Goal: Transaction & Acquisition: Purchase product/service

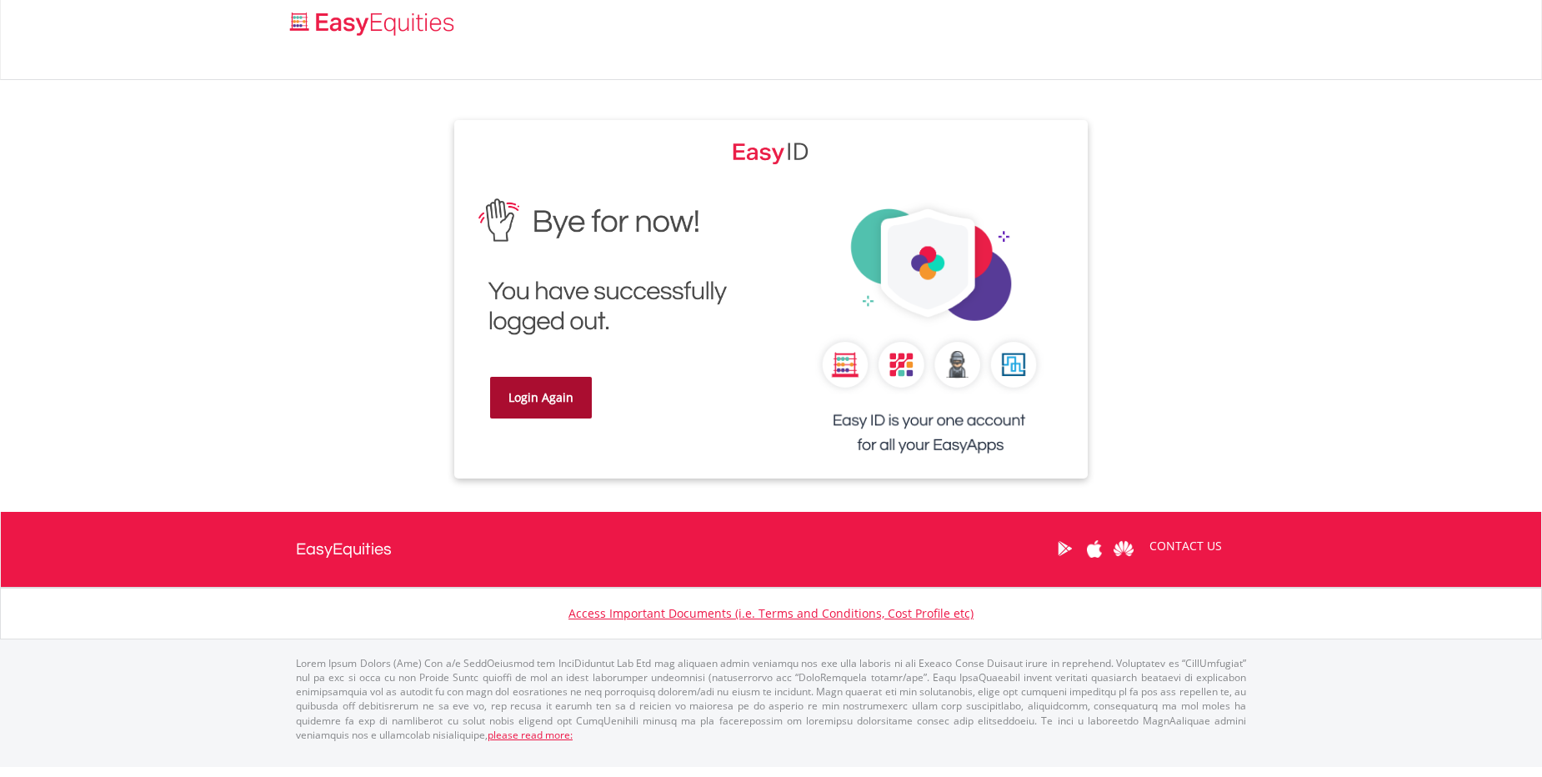
click at [532, 399] on link "Login Again" at bounding box center [541, 398] width 102 height 42
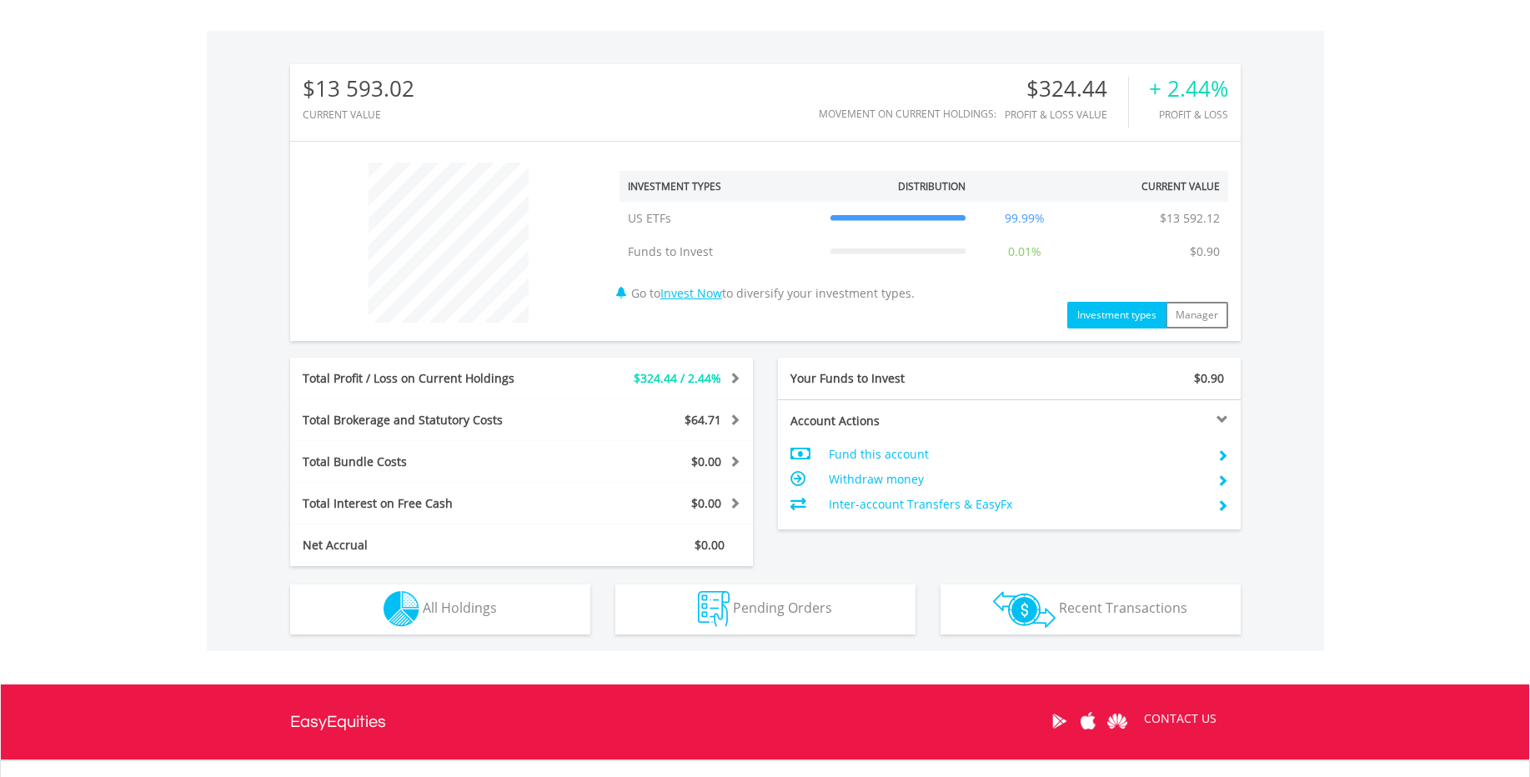
scroll to position [634, 0]
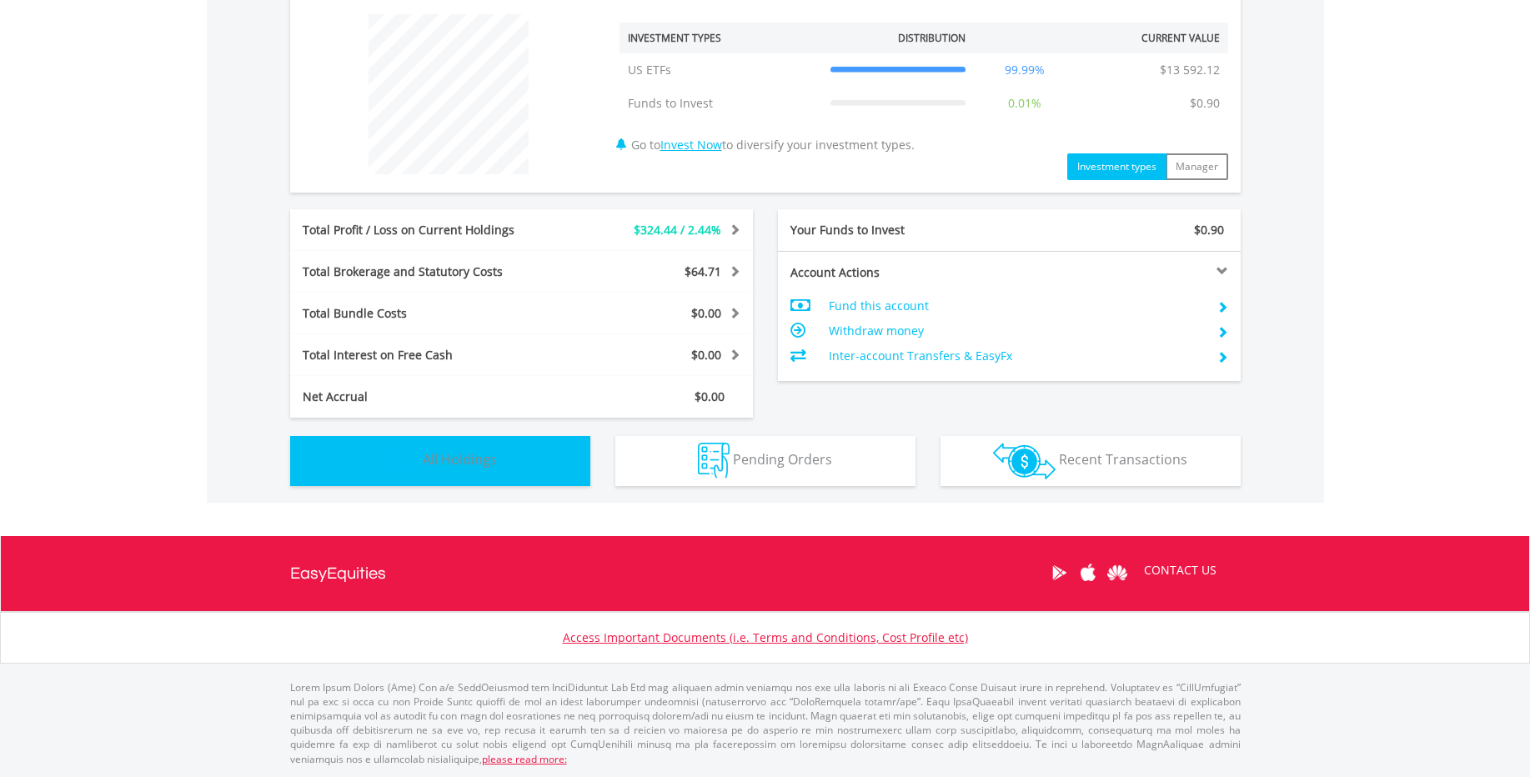
click at [451, 454] on span "All Holdings" at bounding box center [460, 459] width 74 height 18
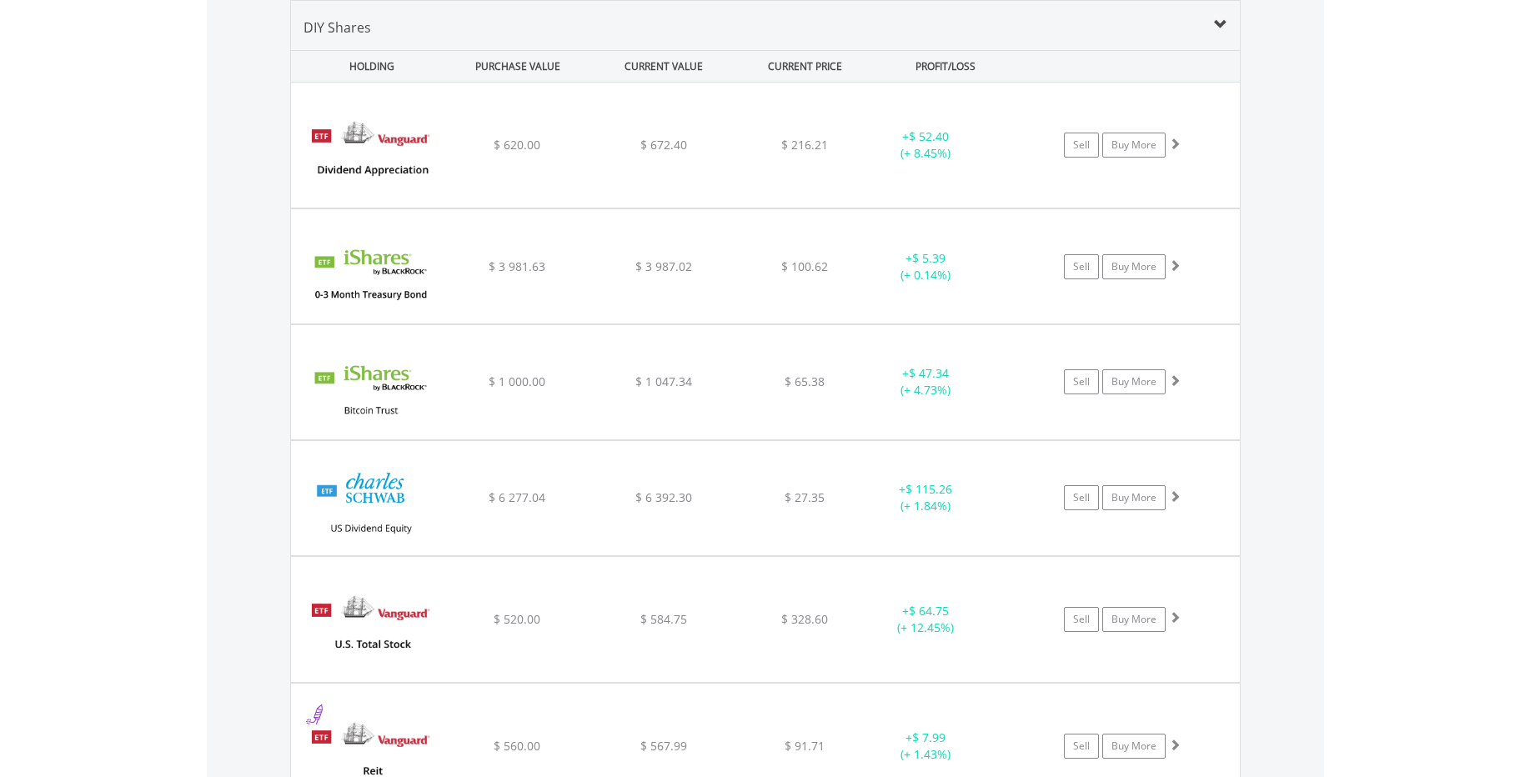
scroll to position [1477, 0]
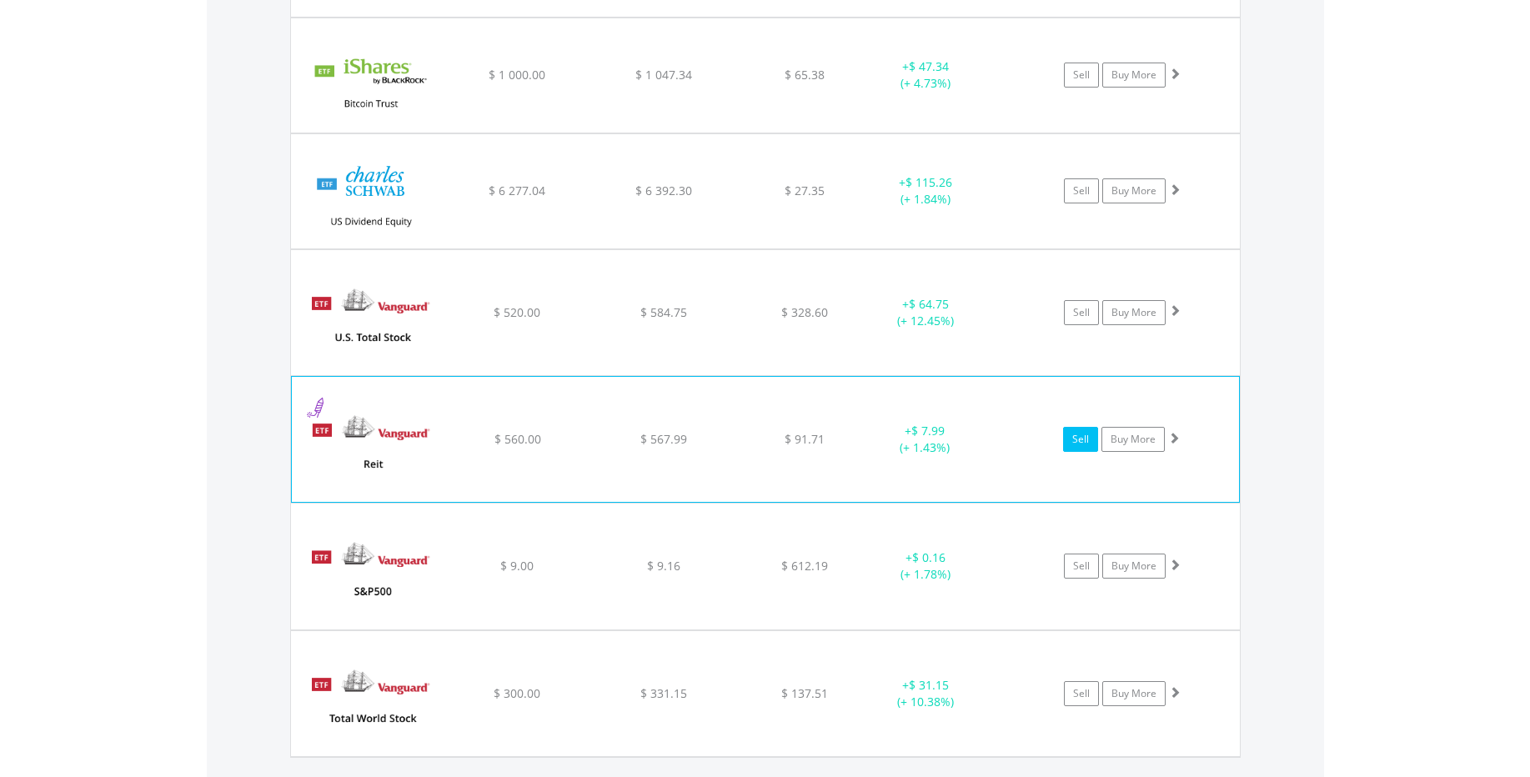
click at [1075, 442] on link "Sell" at bounding box center [1080, 439] width 35 height 25
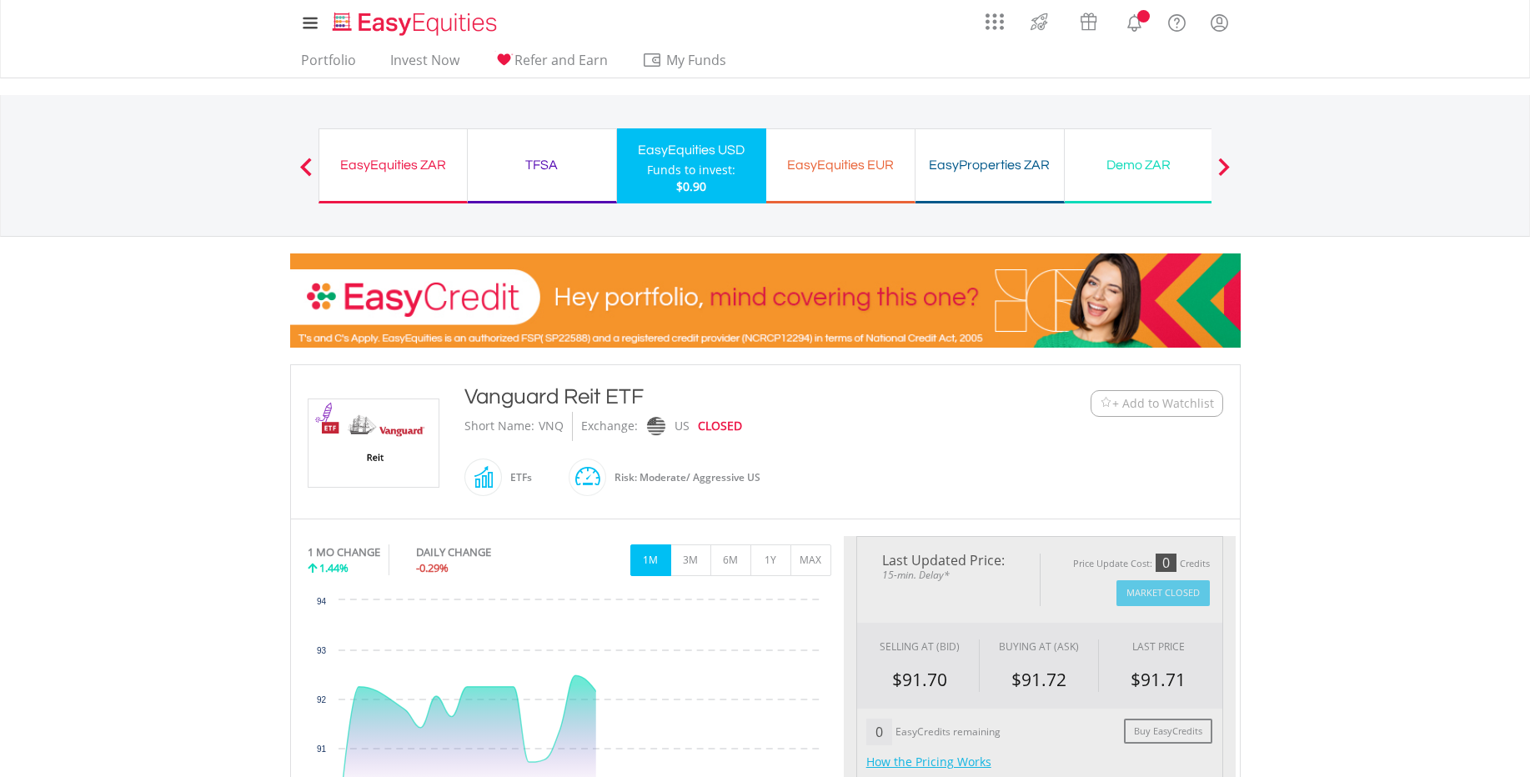
type input "******"
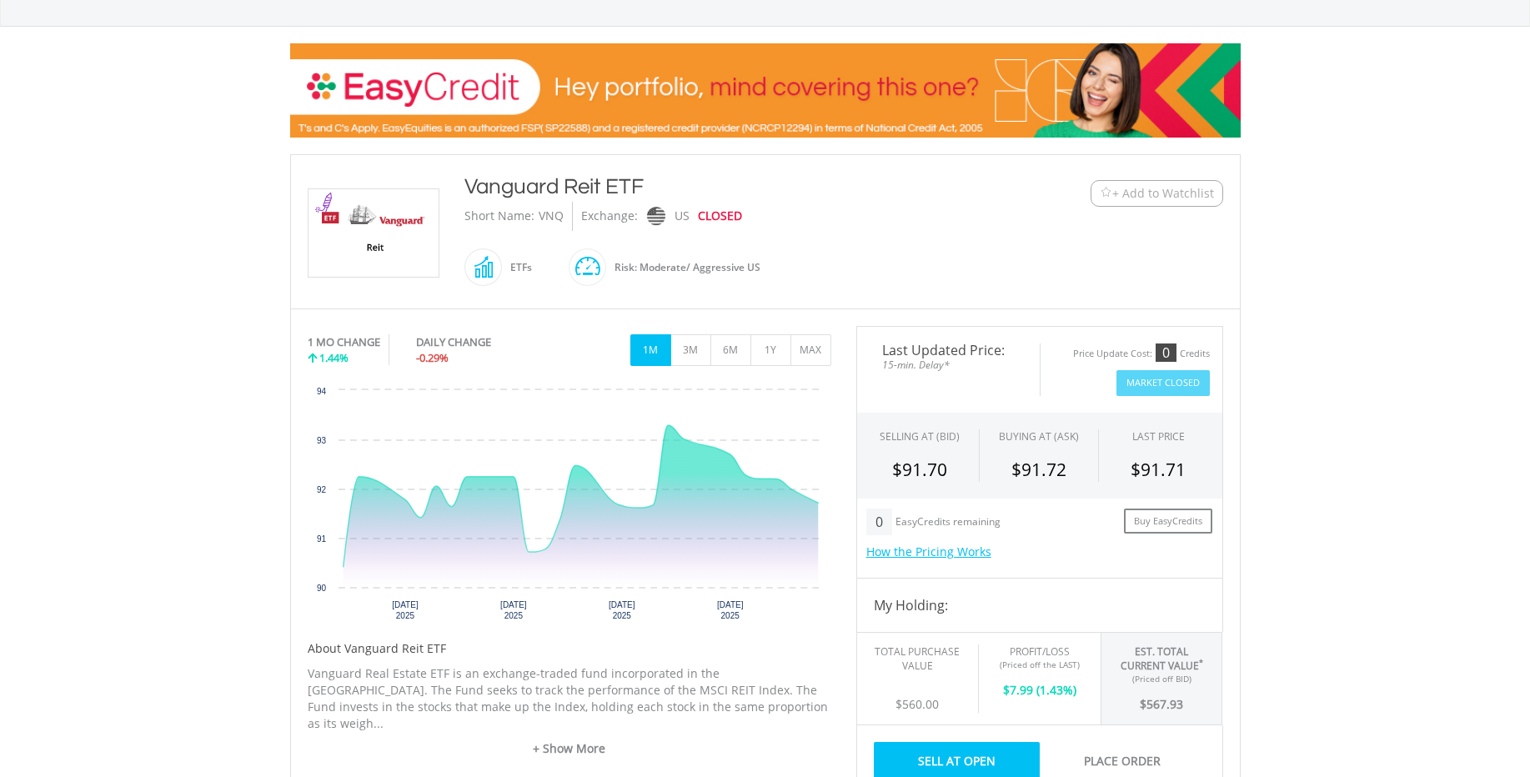
scroll to position [214, 0]
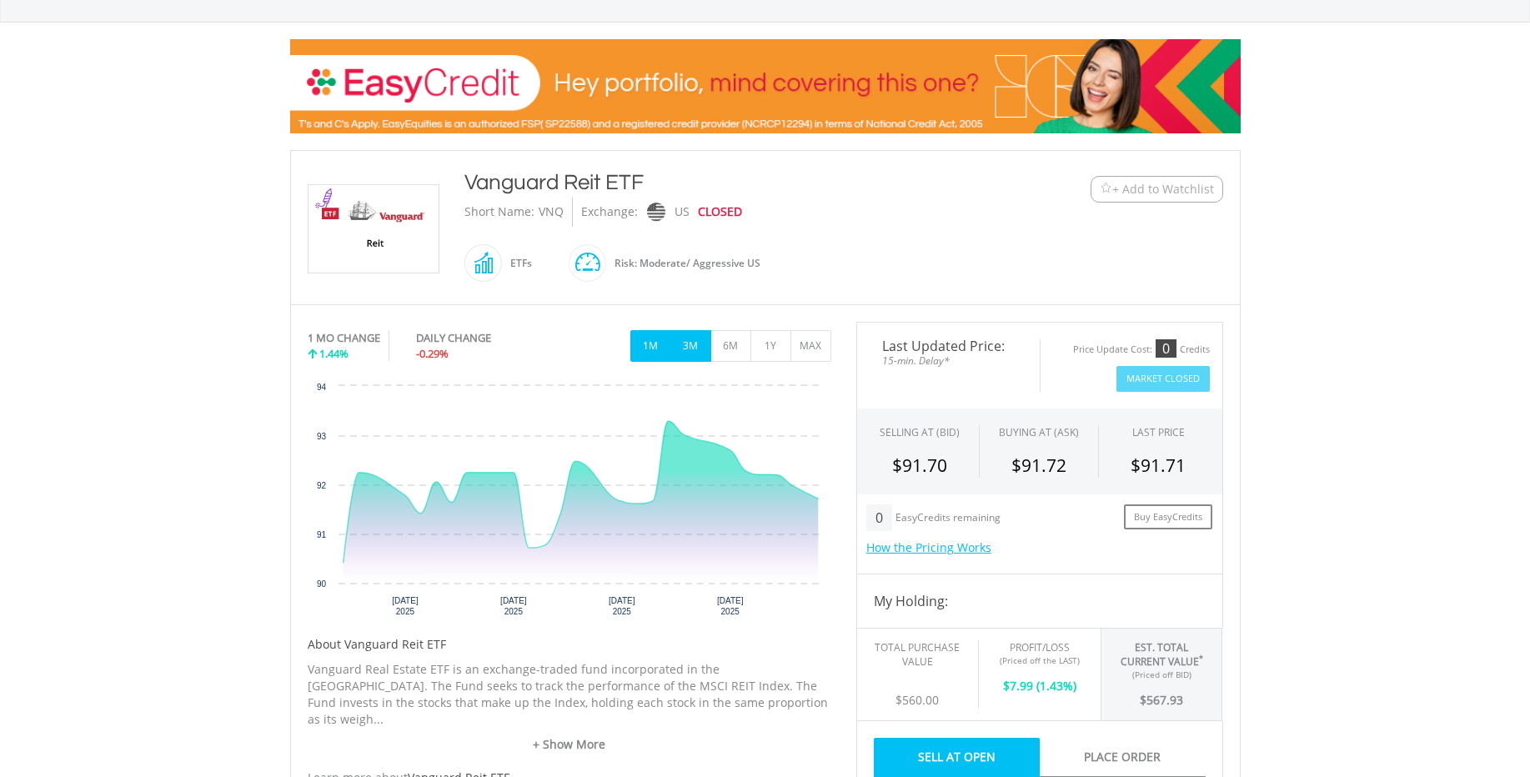
click at [684, 349] on button "3M" at bounding box center [690, 346] width 41 height 32
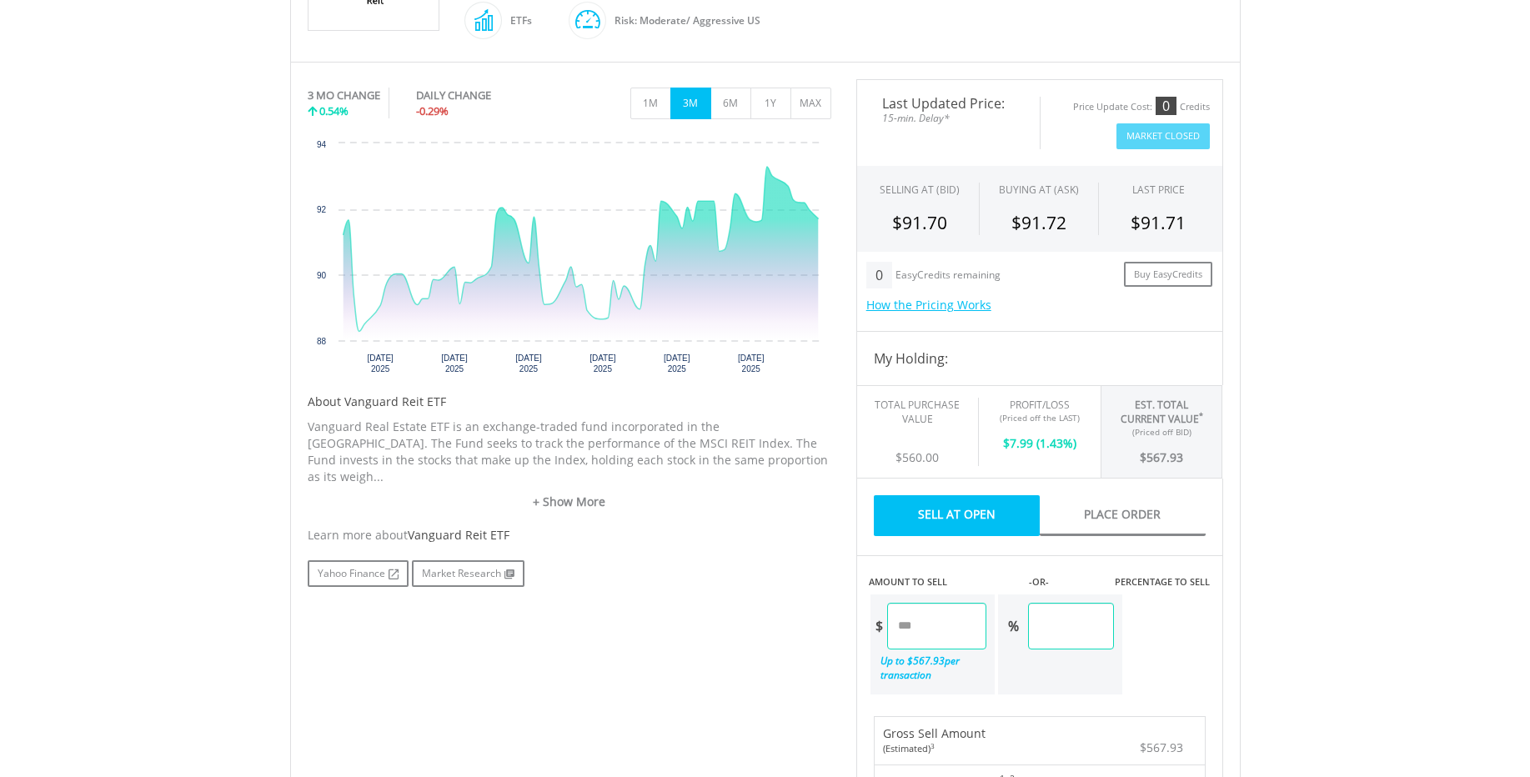
scroll to position [0, 0]
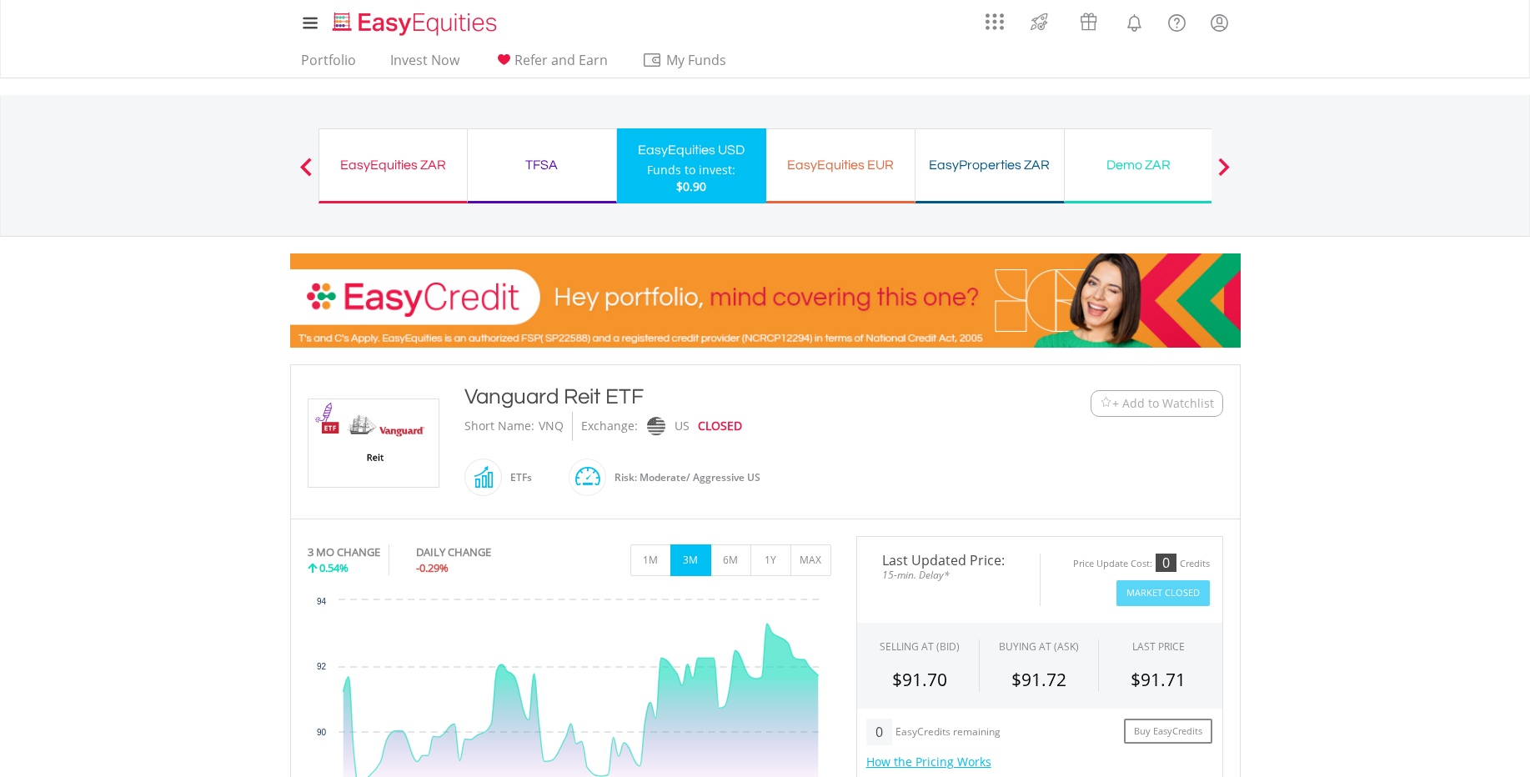
click at [683, 162] on div "Funds to invest:" at bounding box center [691, 170] width 88 height 17
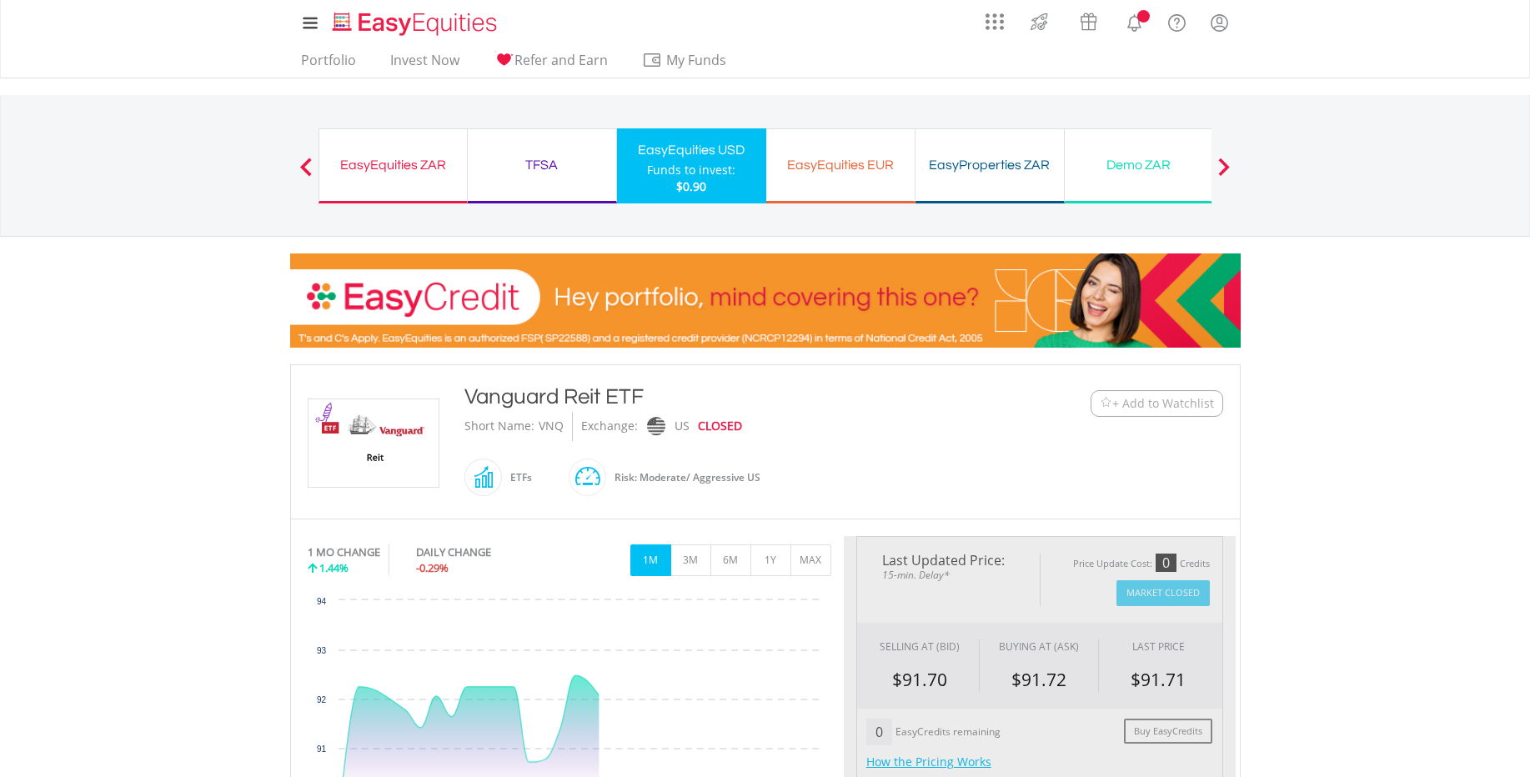
type input "******"
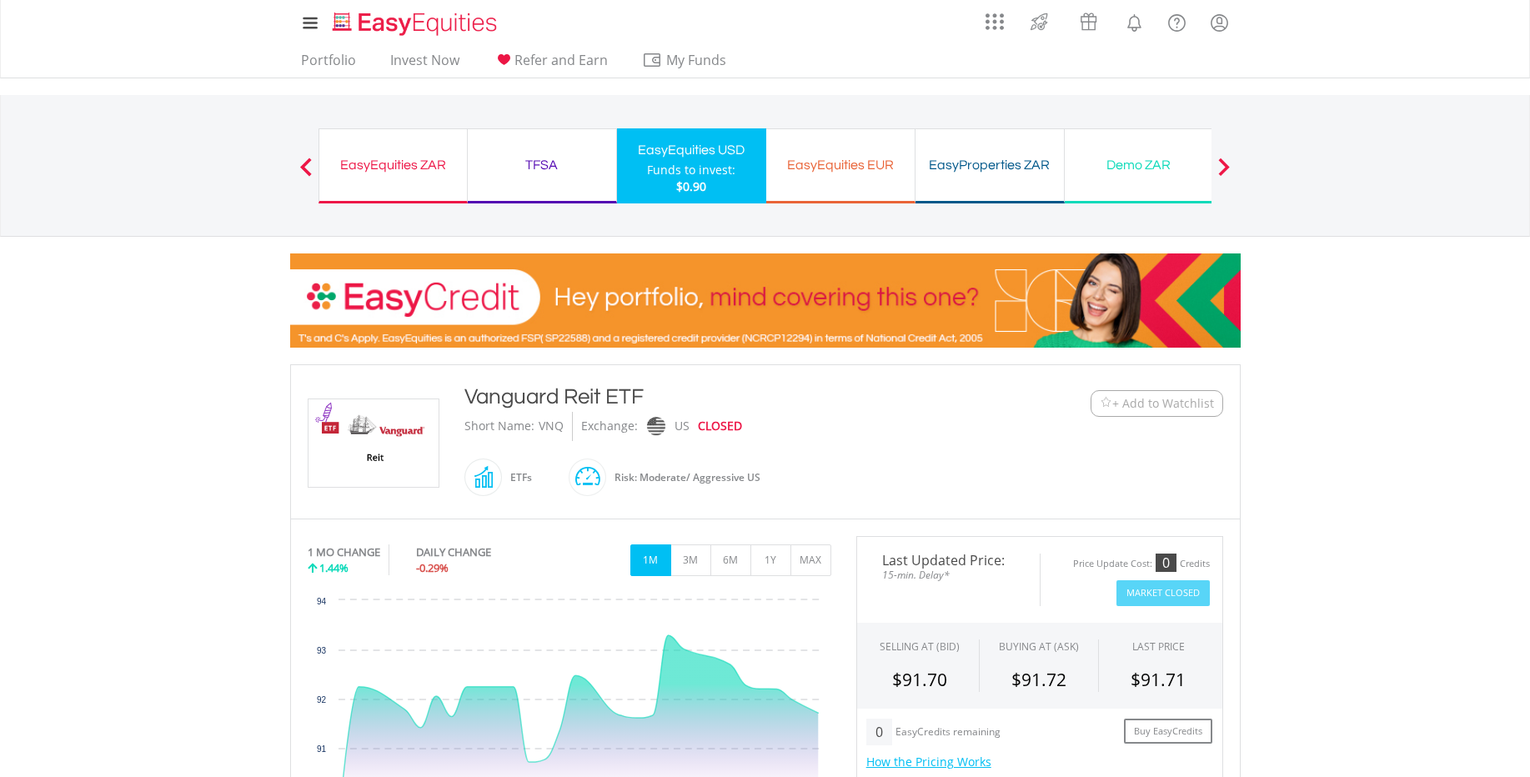
click at [389, 163] on div "EasyEquities ZAR" at bounding box center [393, 164] width 128 height 23
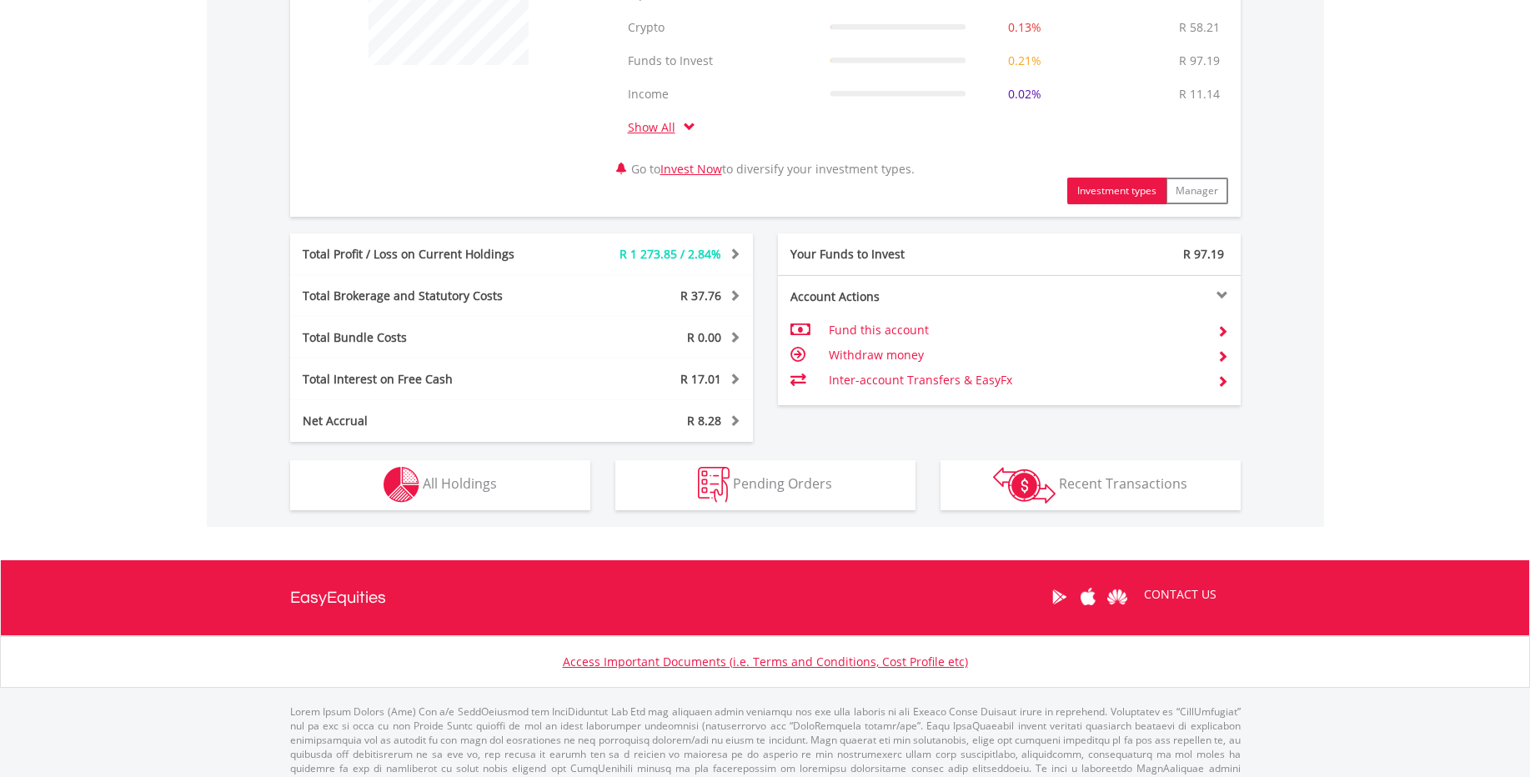
scroll to position [767, 0]
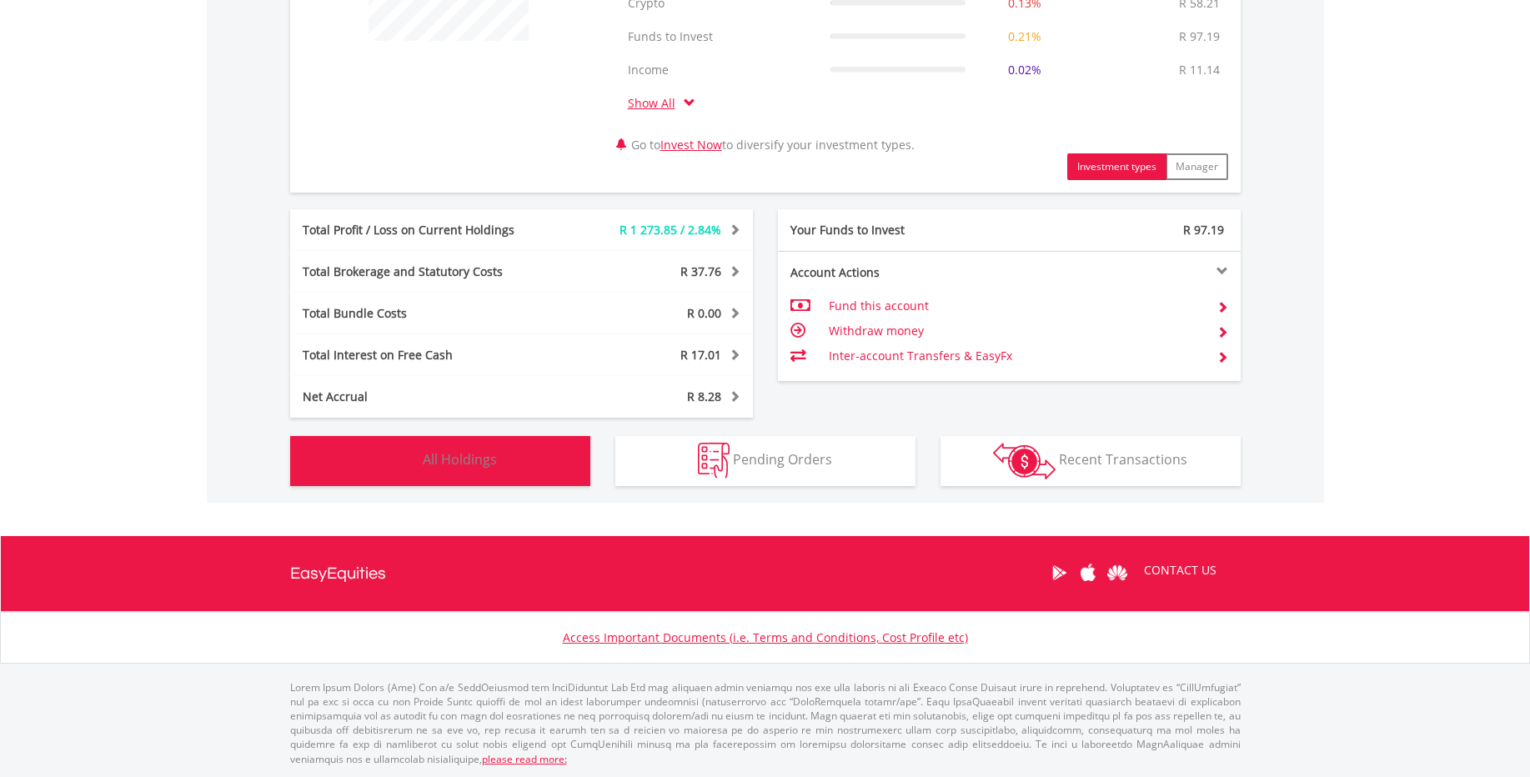
click at [483, 445] on button "Holdings All Holdings" at bounding box center [440, 461] width 300 height 50
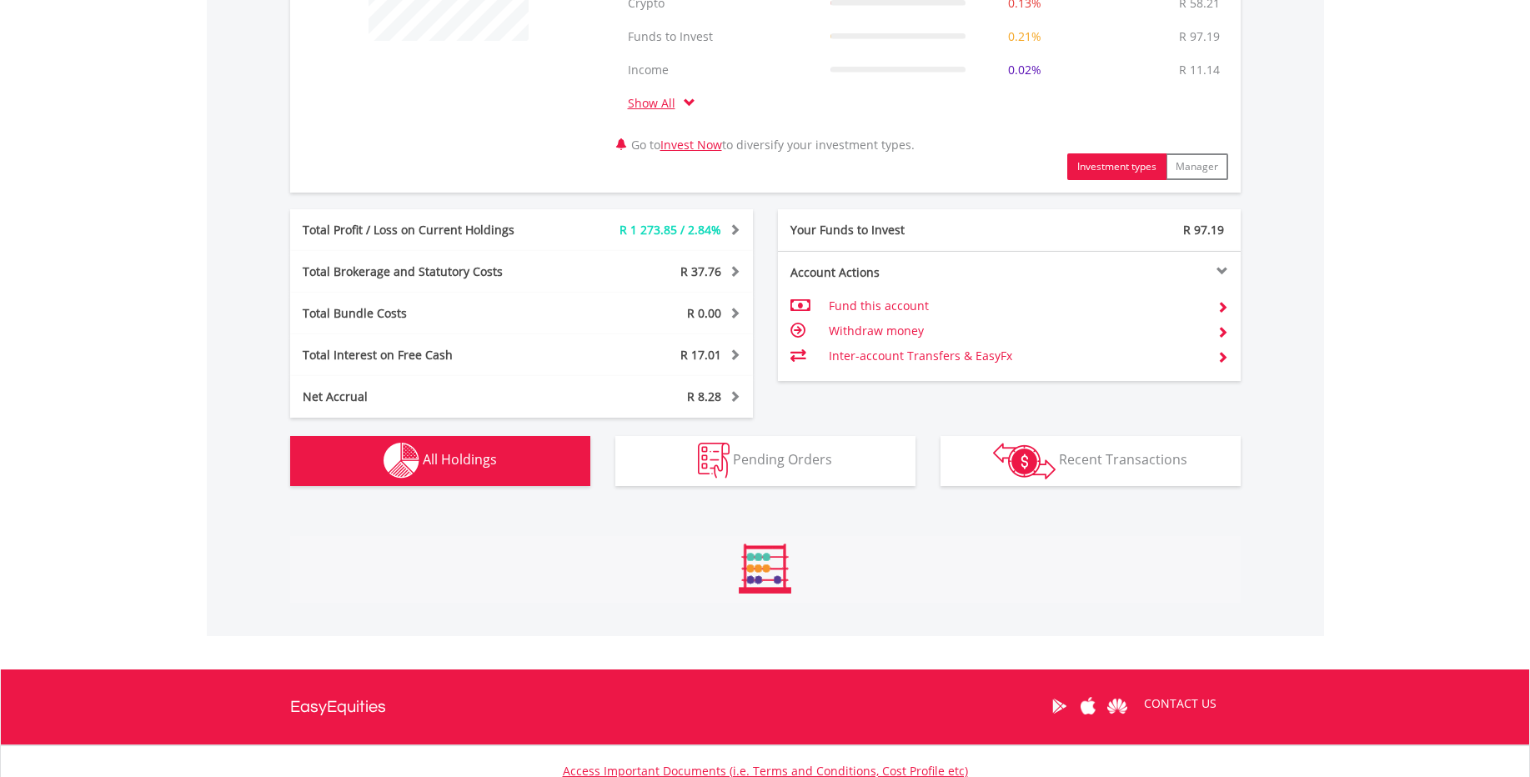
scroll to position [1276, 0]
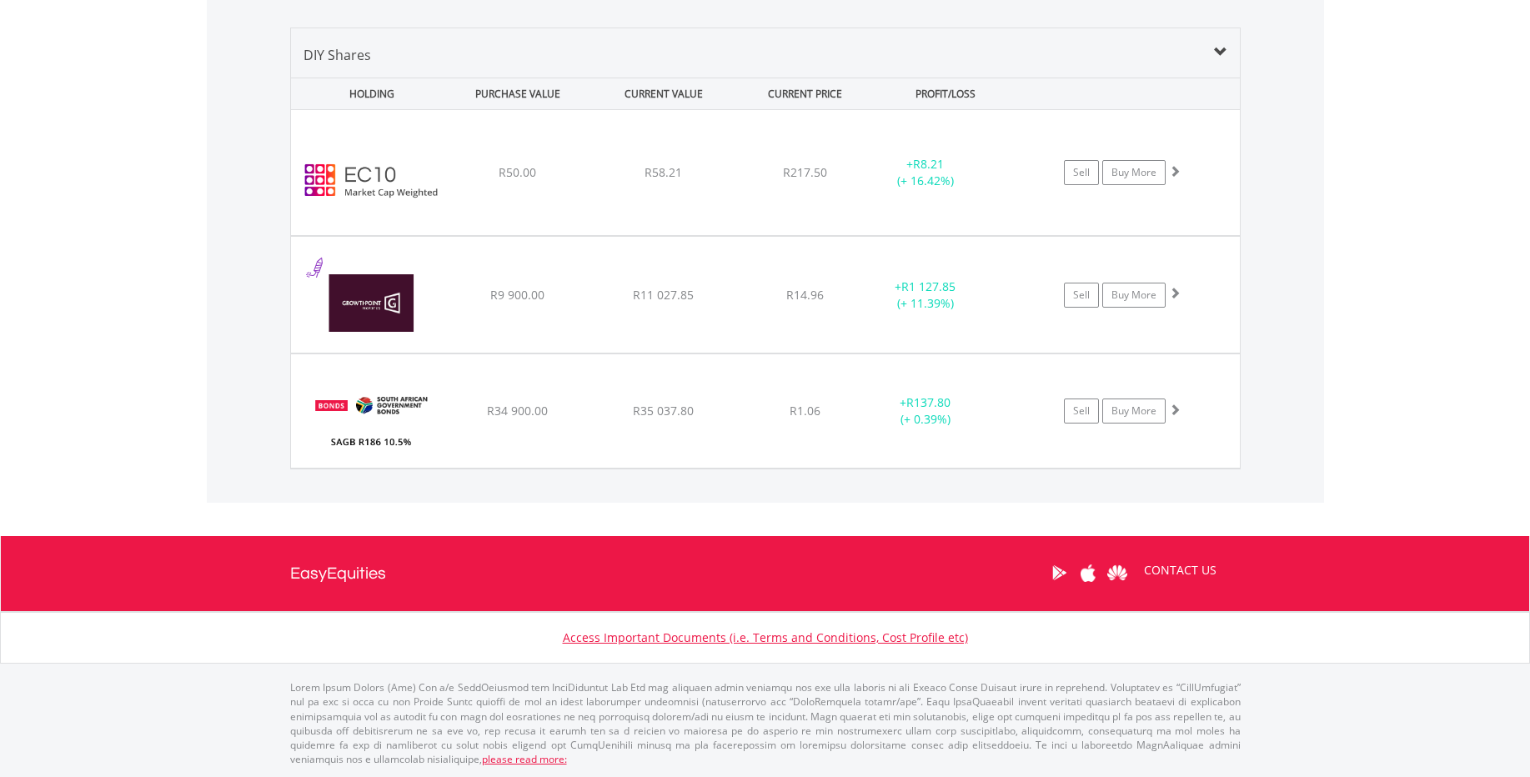
click at [483, 445] on div "﻿ SAGB R186 10.5% 21/12/26 R34 900.00 R35 037.80 R1.06 + R137.80 (+ 0.39%) Sell…" at bounding box center [765, 411] width 949 height 114
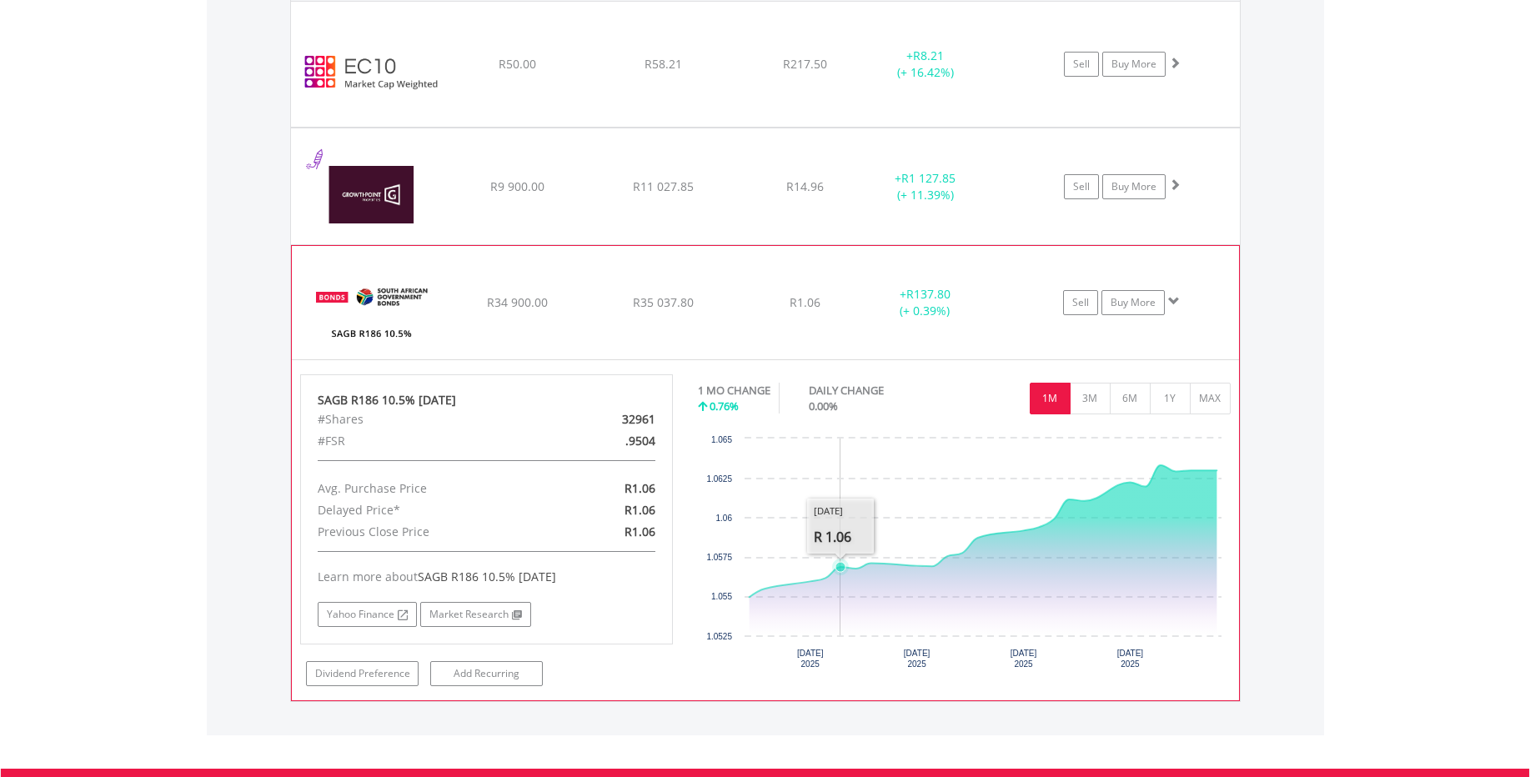
scroll to position [1393, 0]
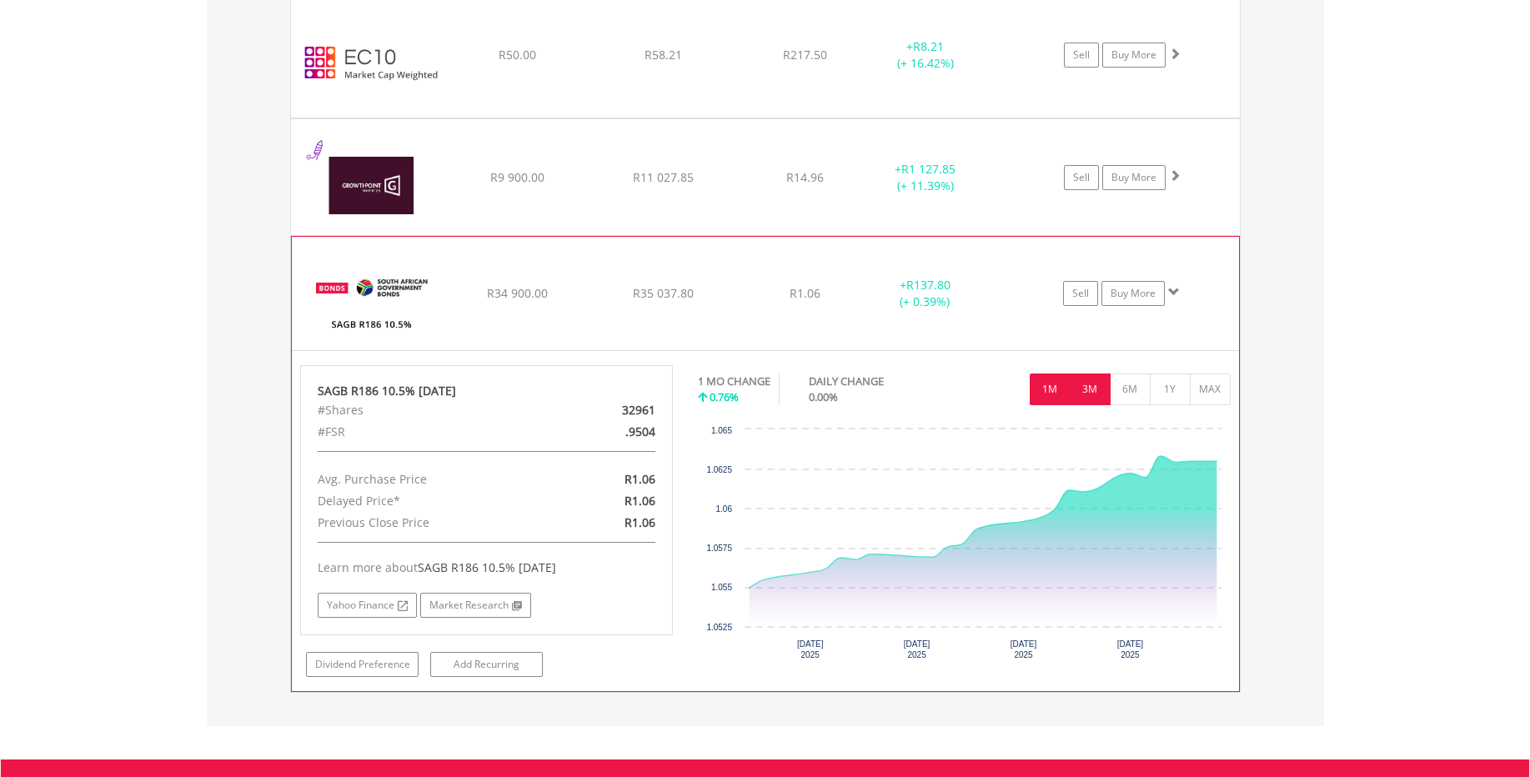
click at [1086, 393] on button "3M" at bounding box center [1090, 390] width 41 height 32
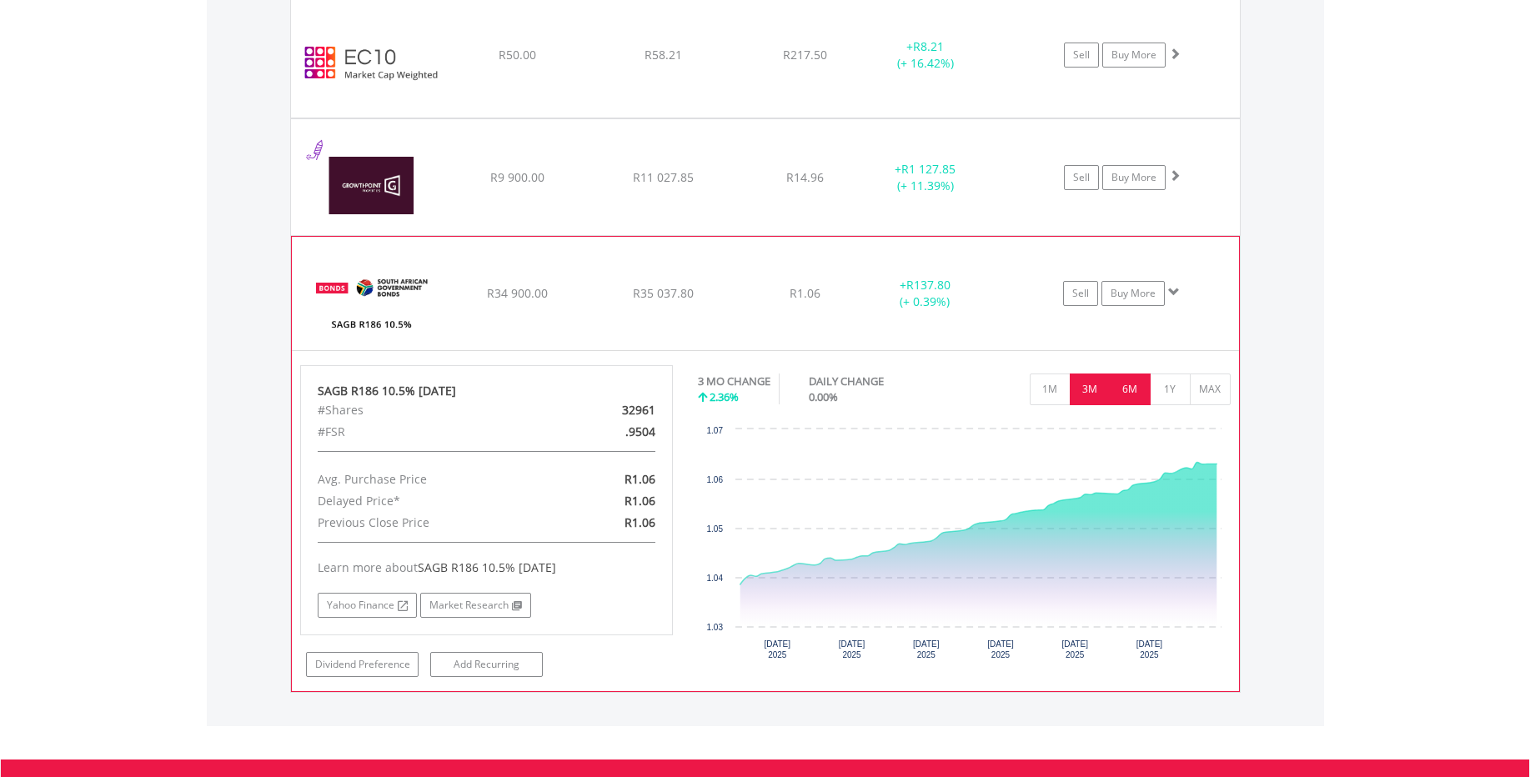
click at [1125, 396] on button "6M" at bounding box center [1130, 390] width 41 height 32
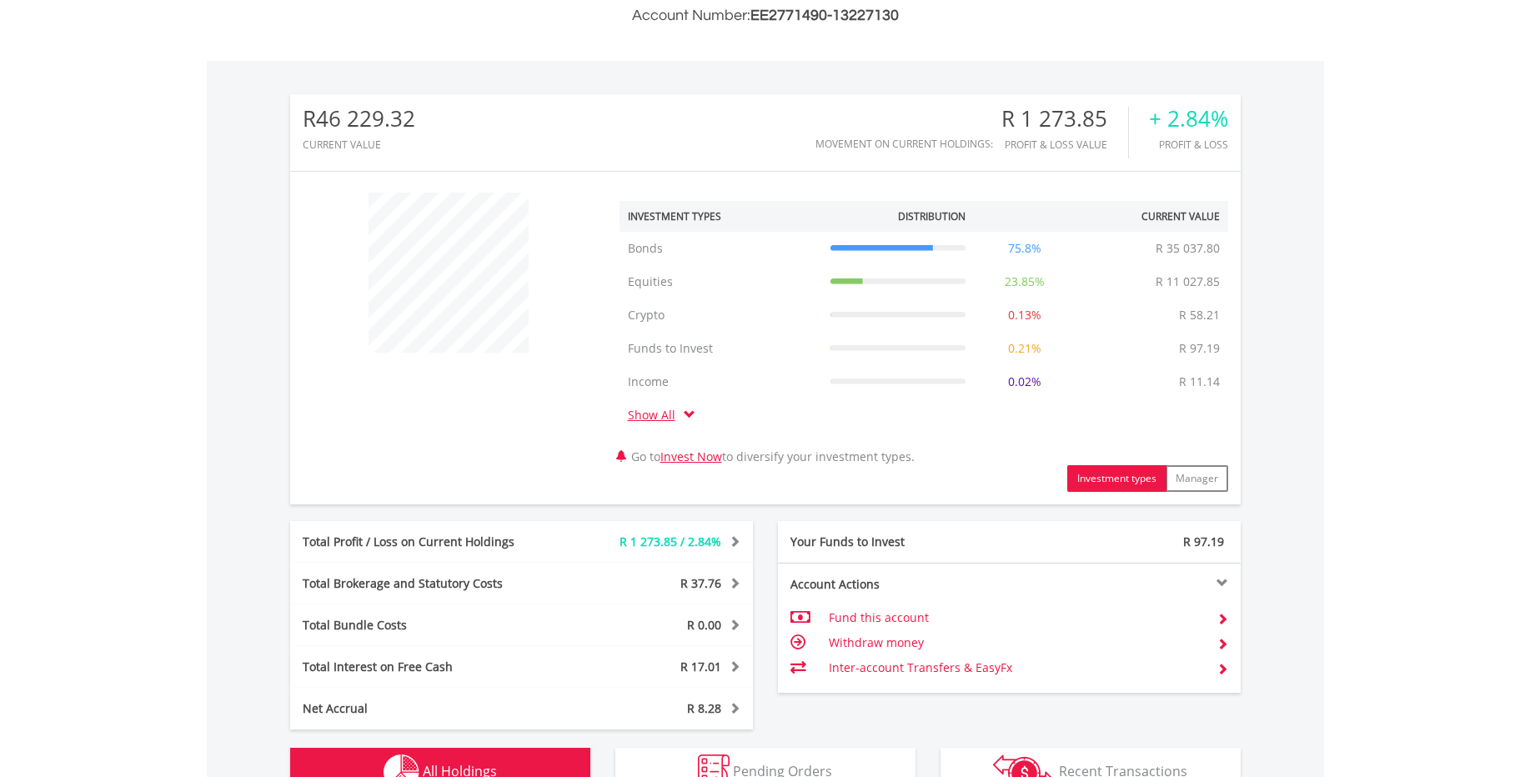
scroll to position [0, 0]
